Goal: Navigation & Orientation: Go to known website

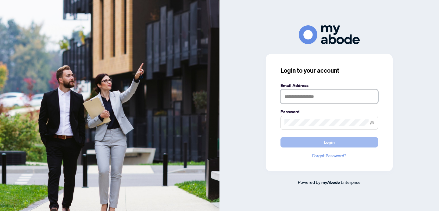
type input "**********"
click at [333, 144] on span "Login" at bounding box center [329, 142] width 11 height 10
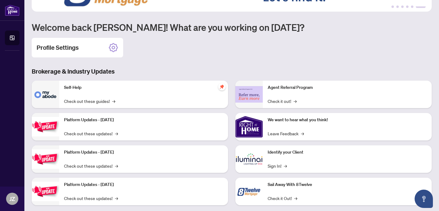
scroll to position [69, 0]
